Goal: Check status

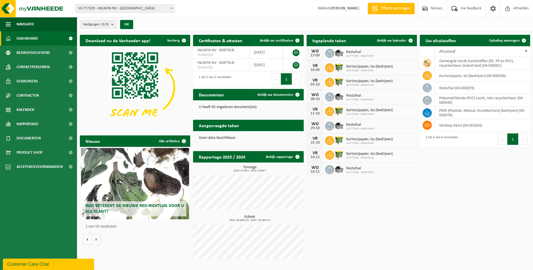
click at [275, 131] on link "Toon de aangevraagde taken" at bounding box center [273, 136] width 59 height 11
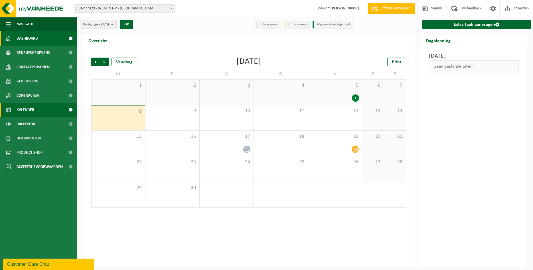
click at [26, 38] on span "Dashboard" at bounding box center [27, 38] width 21 height 14
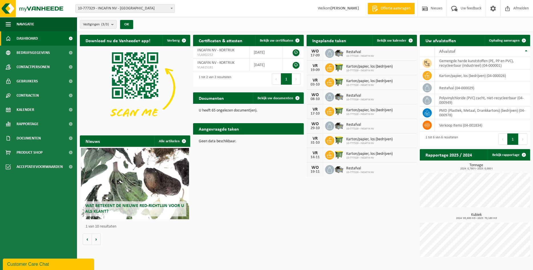
click at [270, 138] on span "Toon de aangevraagde taken" at bounding box center [271, 140] width 44 height 4
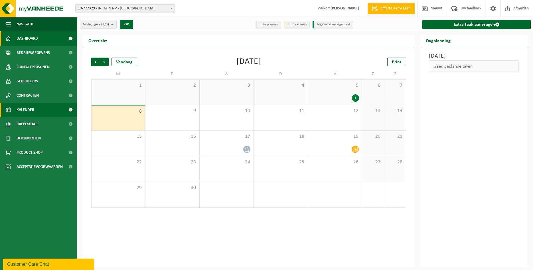
click at [31, 40] on span "Dashboard" at bounding box center [27, 38] width 21 height 14
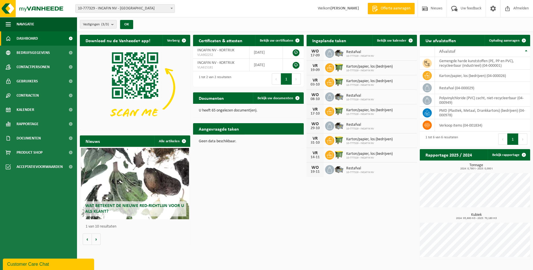
click at [278, 138] on span "Toon de aangevraagde taken" at bounding box center [271, 140] width 44 height 4
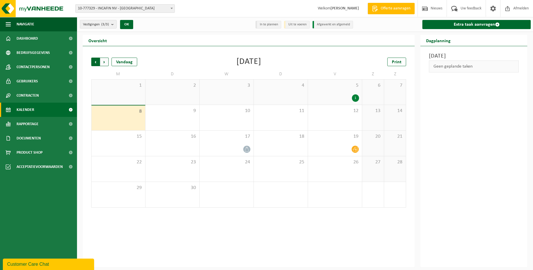
click at [103, 60] on span "Volgende" at bounding box center [104, 62] width 9 height 9
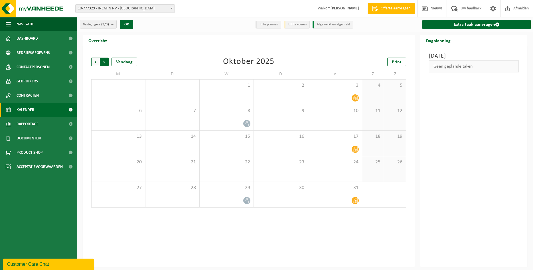
click at [93, 62] on span "Vorige" at bounding box center [95, 62] width 9 height 9
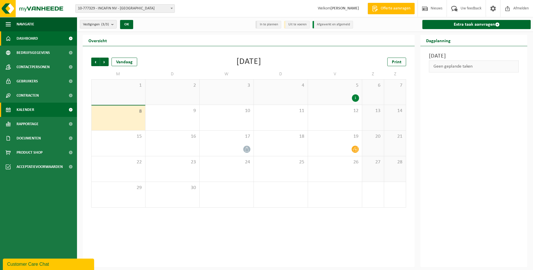
click at [41, 40] on link "Dashboard" at bounding box center [38, 38] width 77 height 14
